Goal: Check status: Check status

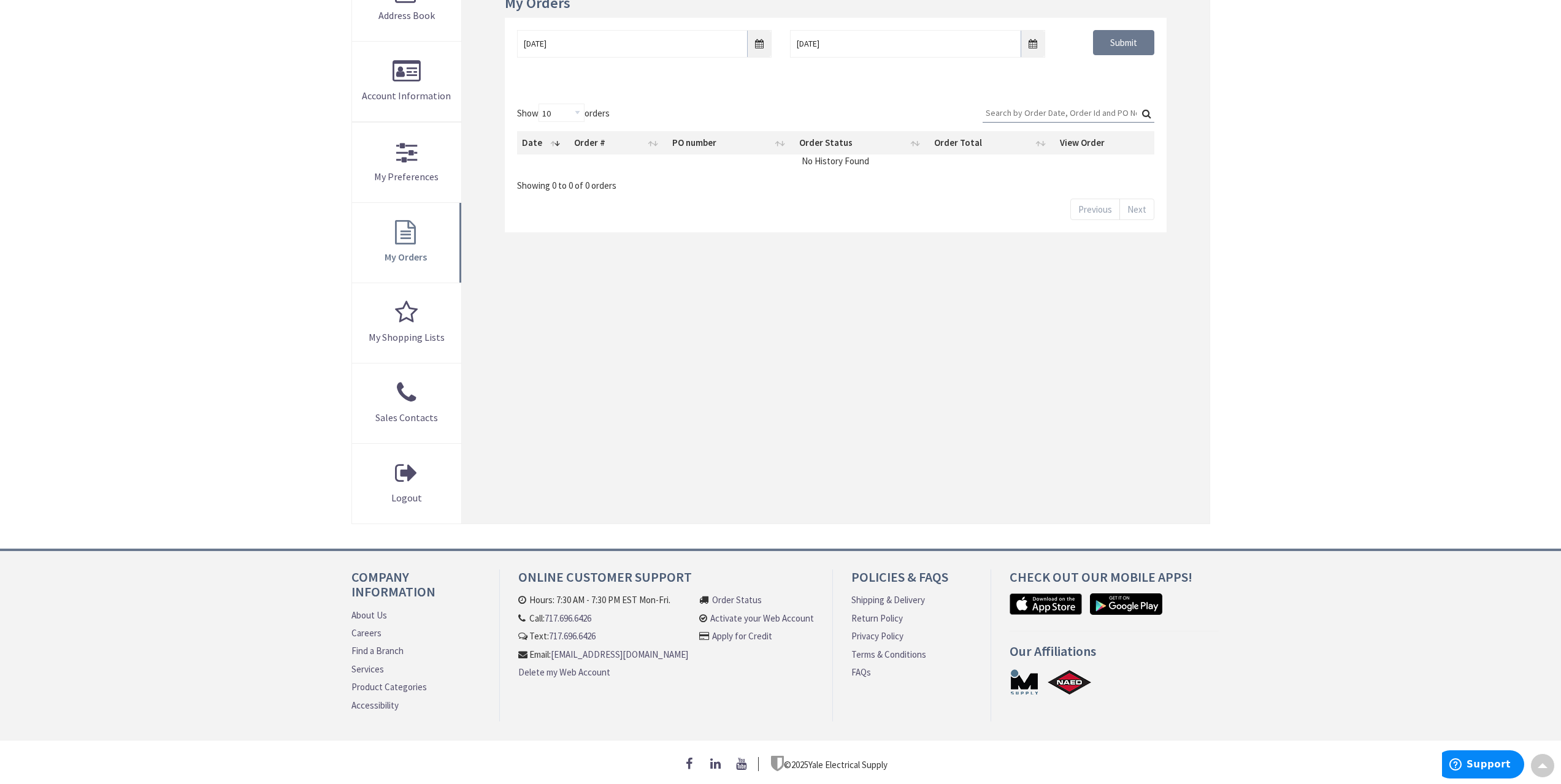
scroll to position [227, 0]
type input "[GEOGRAPHIC_DATA], [GEOGRAPHIC_DATA]"
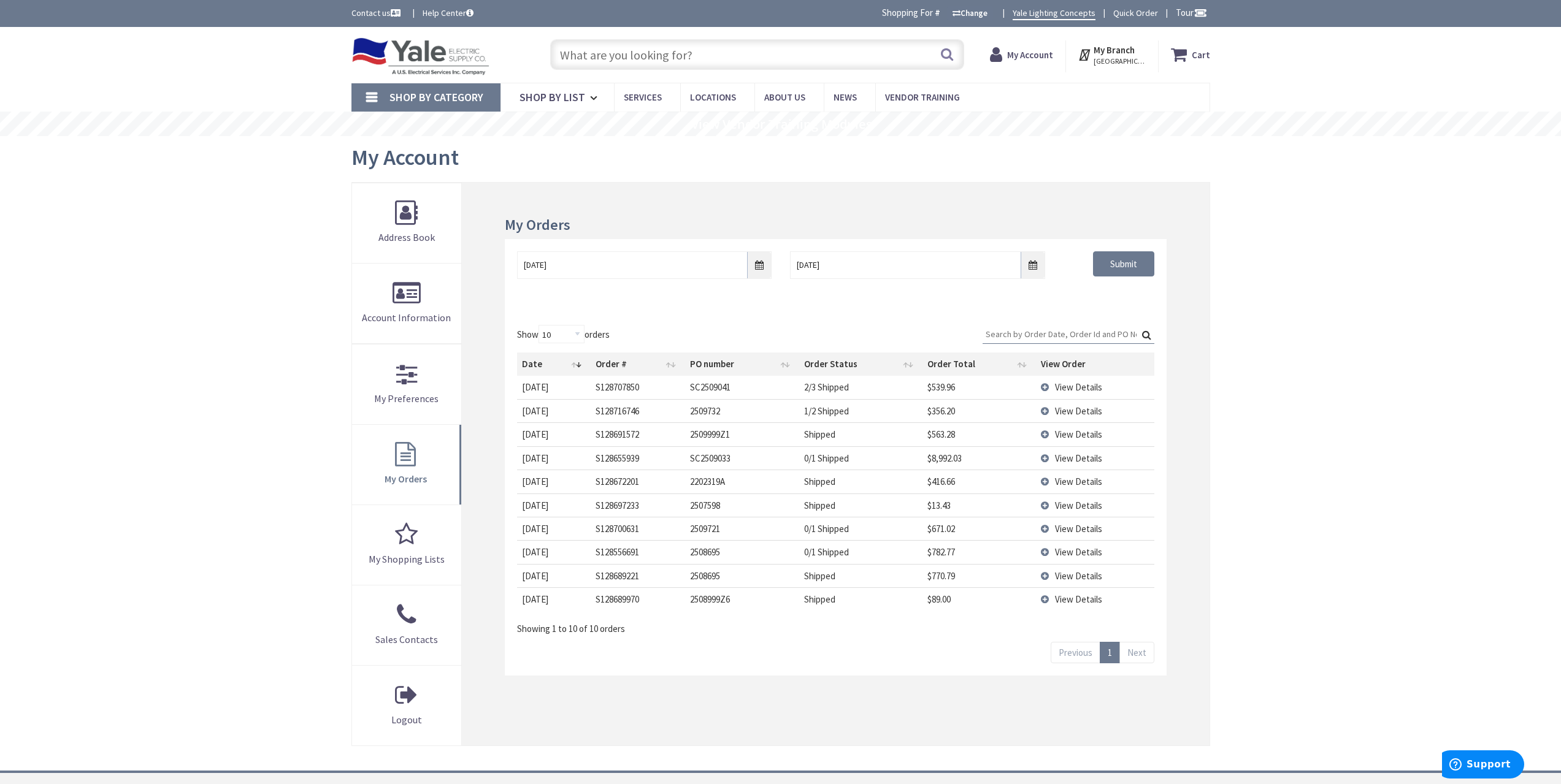
scroll to position [0, 0]
click at [763, 267] on input "[DATE]" at bounding box center [645, 265] width 255 height 27
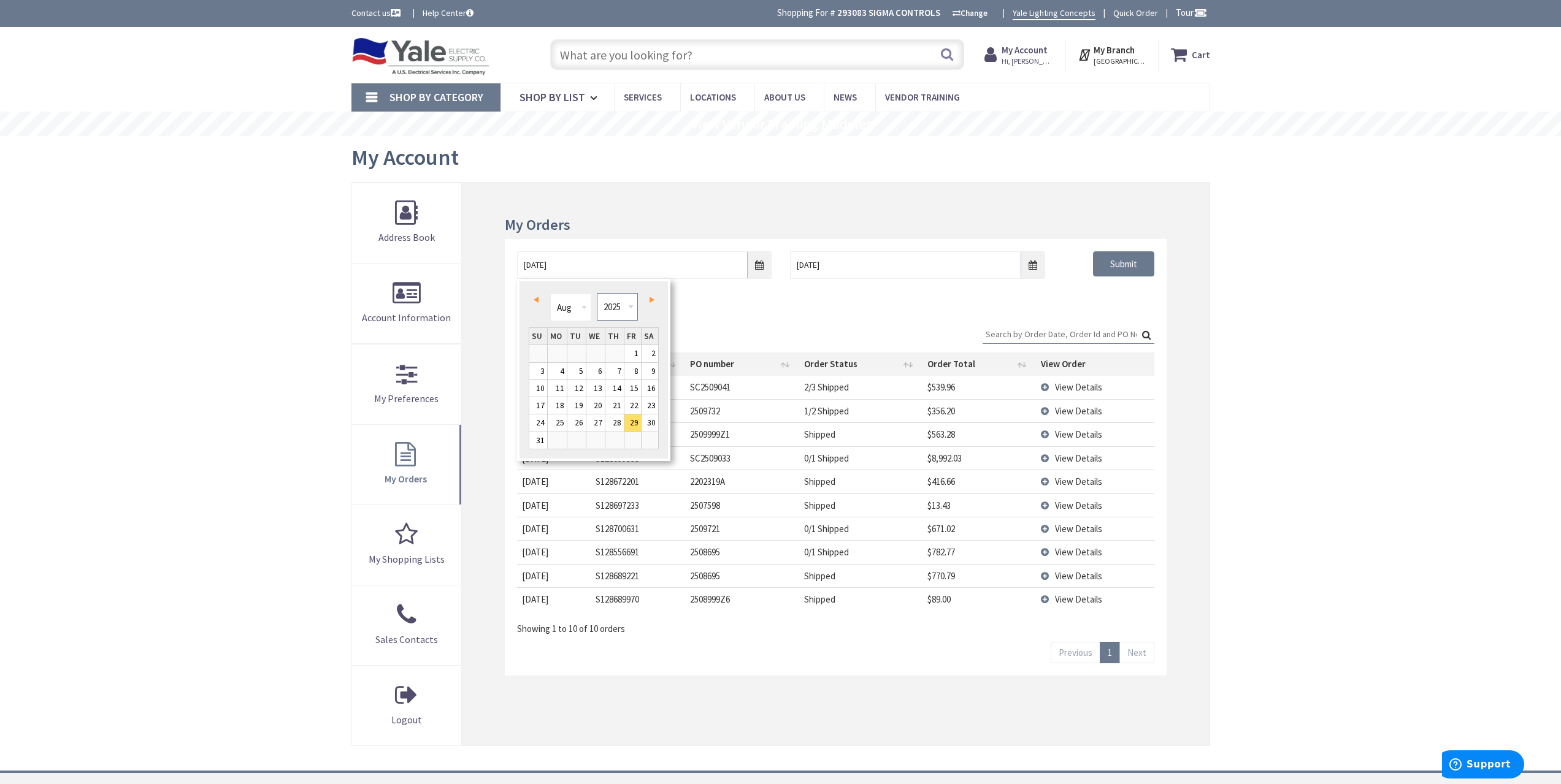
click at [623, 306] on select "1980 1981 1982 1983 1984 1985 1986 1987 1988 1989 1990 1991 1992 1993 1994 1995…" at bounding box center [617, 306] width 41 height 27
type input "[DATE]"
click at [1115, 301] on div "08/28/2021 9/5/2025 Submit" at bounding box center [835, 276] width 661 height 74
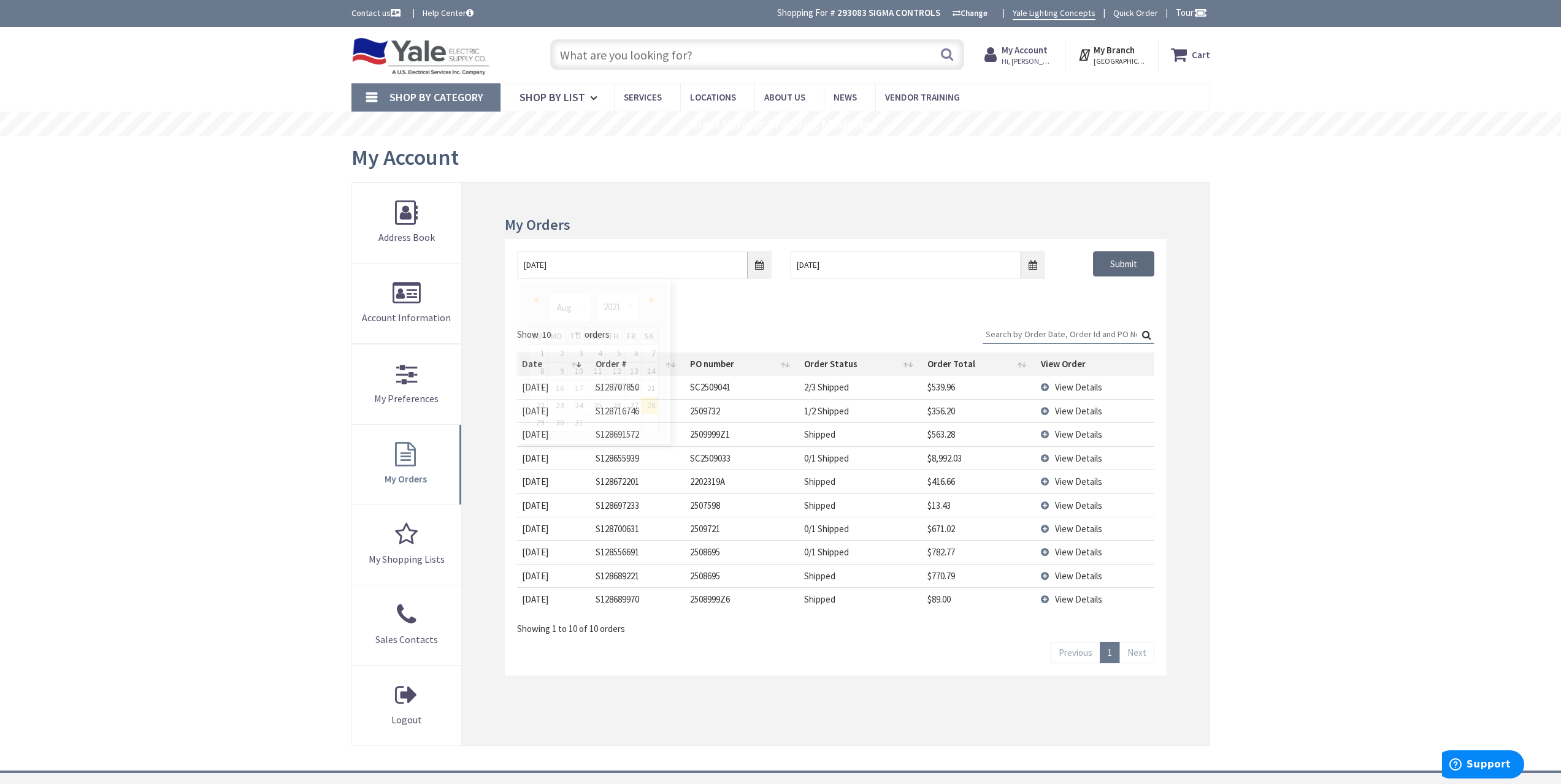
click at [1123, 269] on input "Submit" at bounding box center [1123, 264] width 61 height 26
